Goal: Navigation & Orientation: Find specific page/section

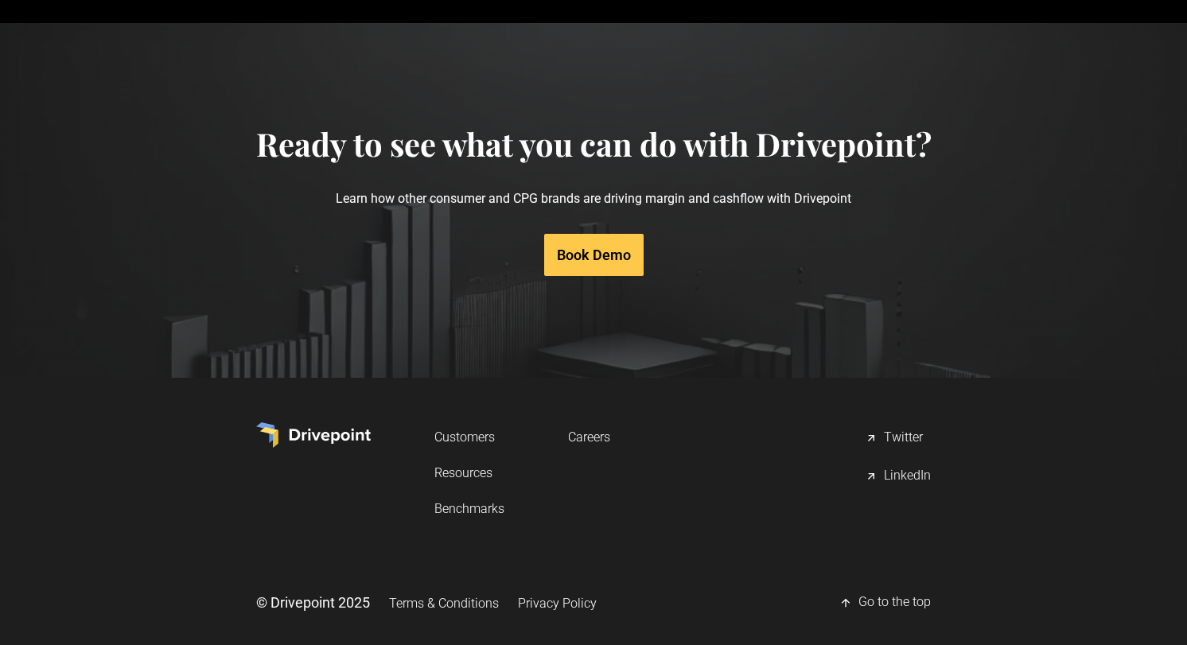
scroll to position [8080, 0]
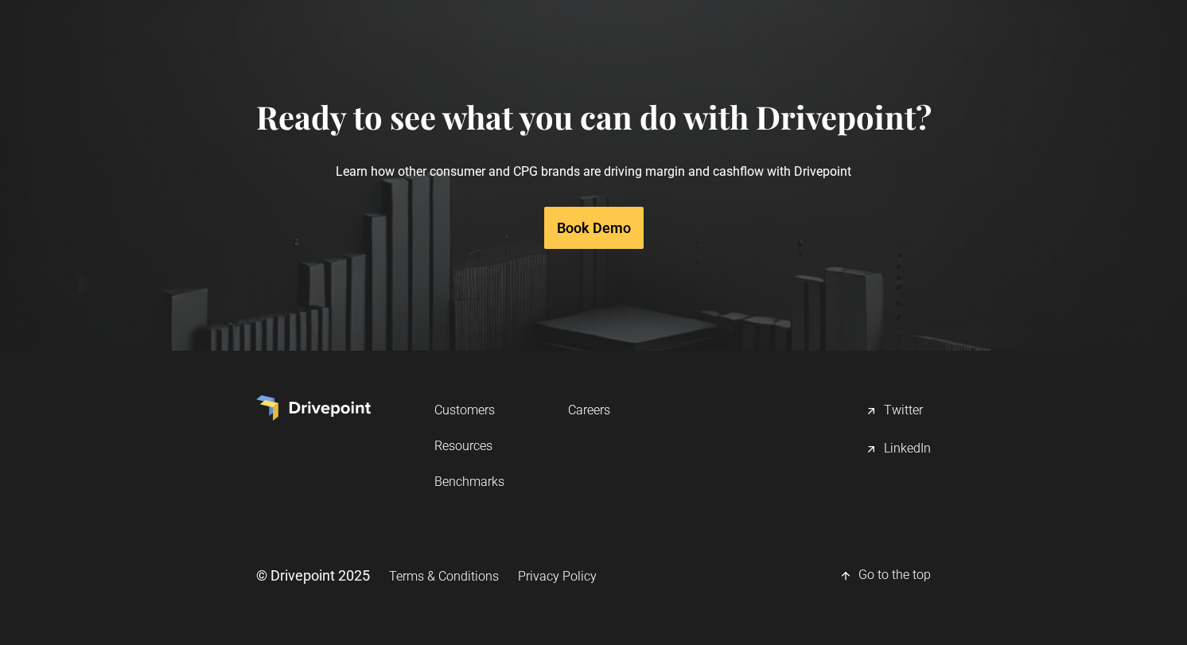
click at [470, 445] on link "Resources" at bounding box center [469, 445] width 70 height 29
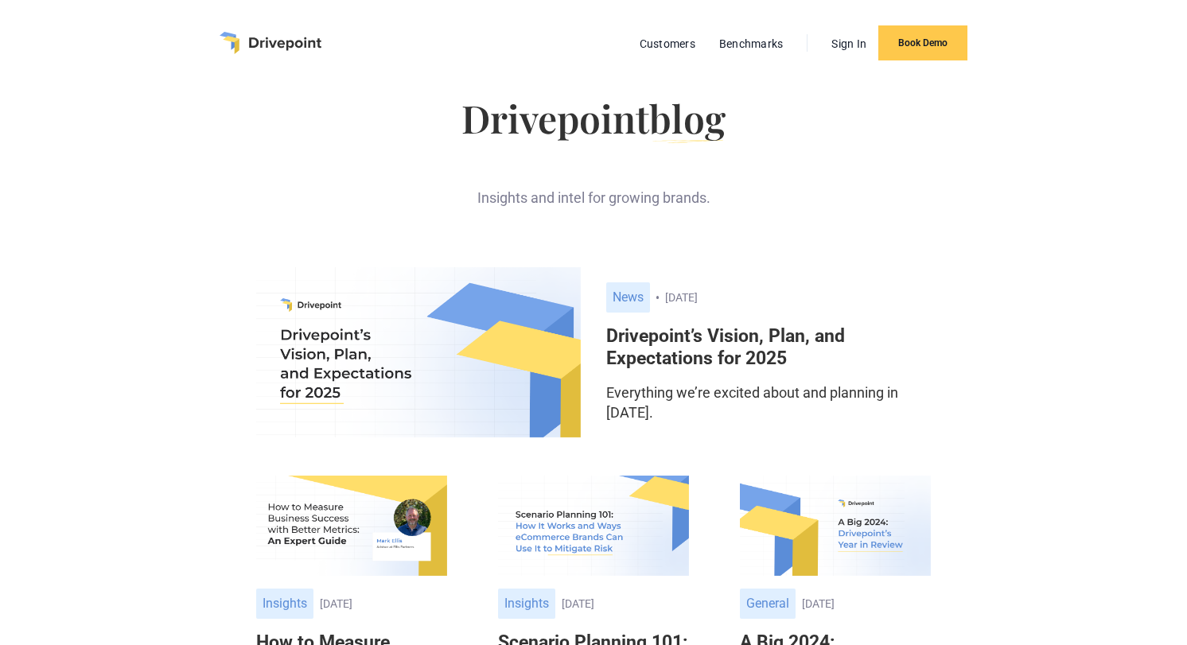
click at [291, 46] on img "home" at bounding box center [270, 43] width 102 height 22
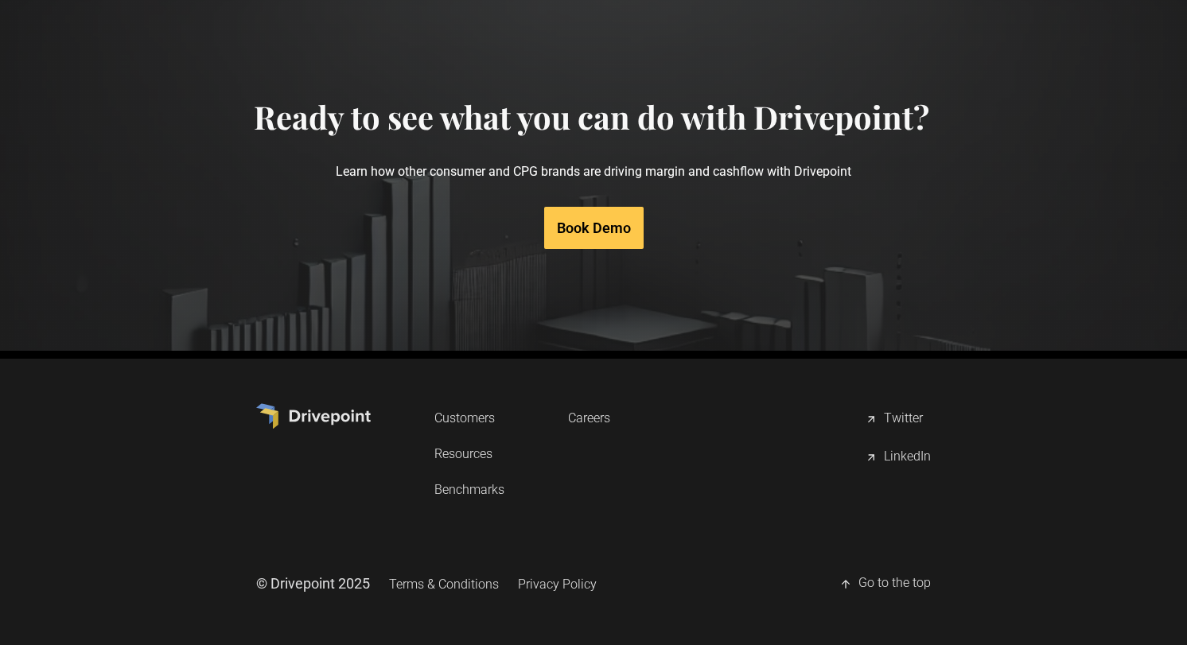
scroll to position [8080, 0]
